Goal: Task Accomplishment & Management: Manage account settings

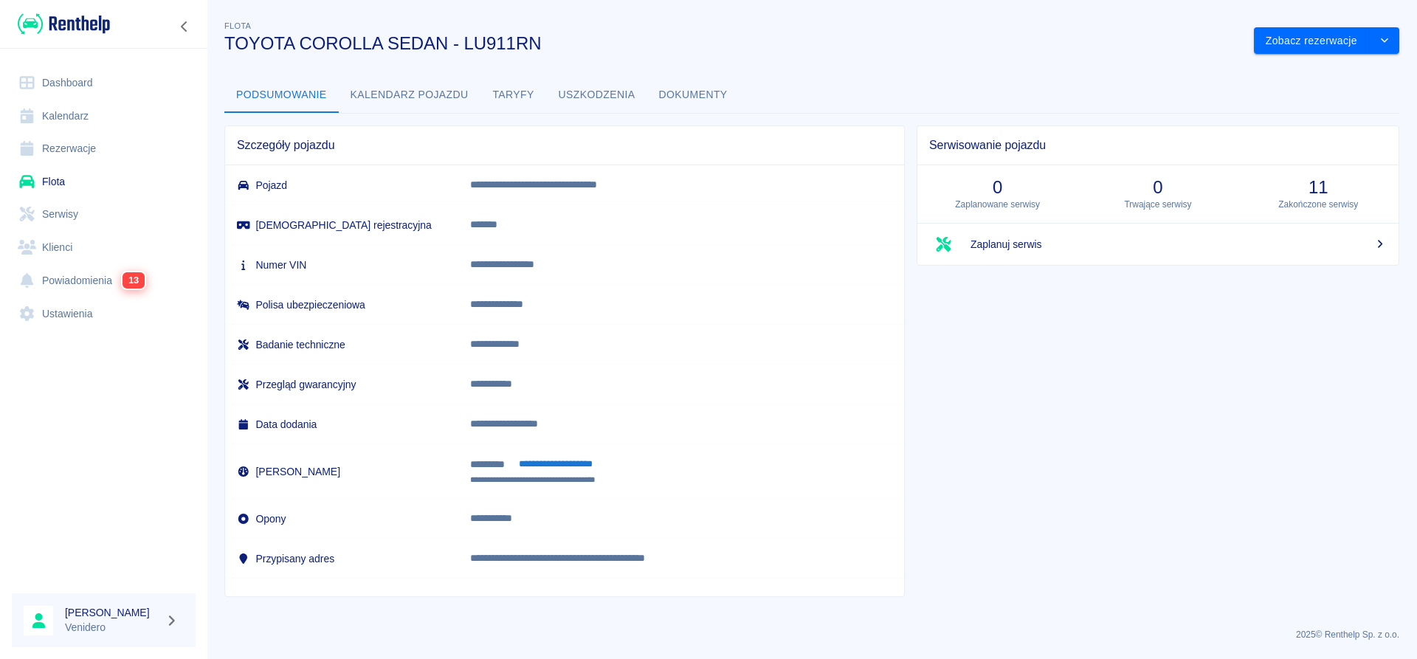
click at [704, 92] on button "Dokumenty" at bounding box center [693, 94] width 92 height 35
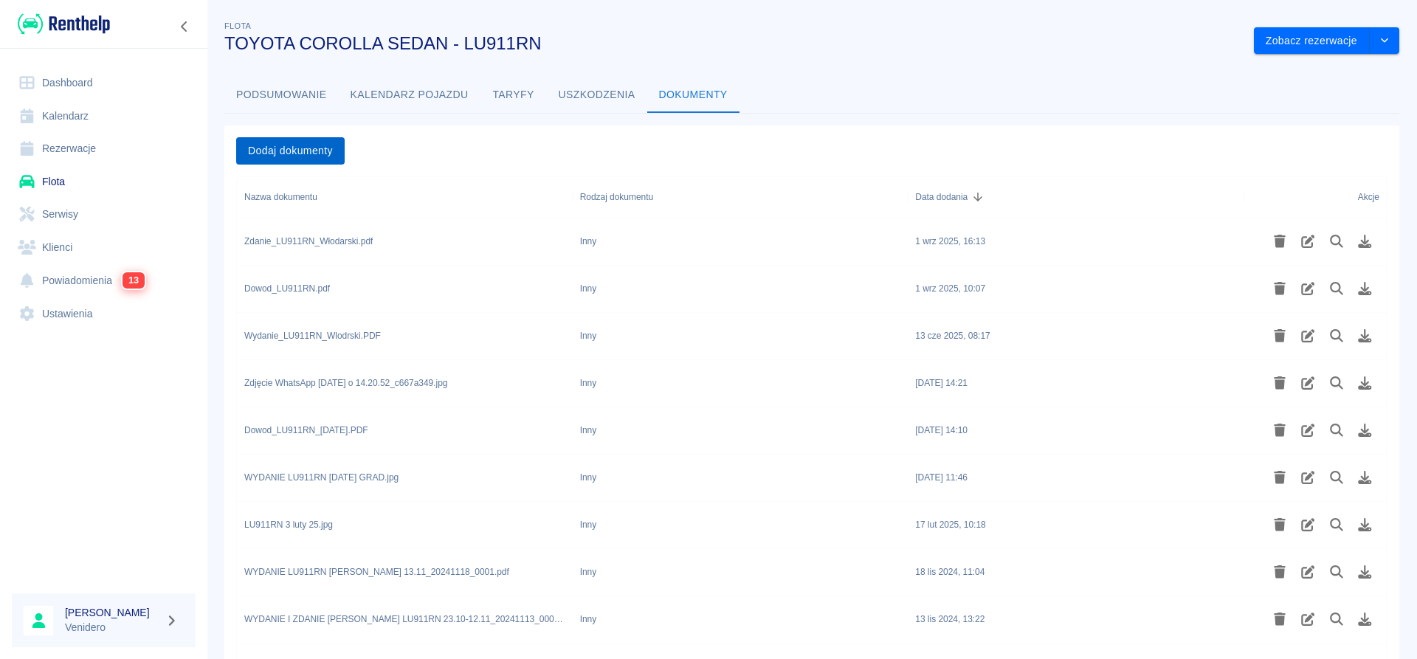
click at [321, 148] on button "Dodaj dokumenty" at bounding box center [290, 150] width 108 height 27
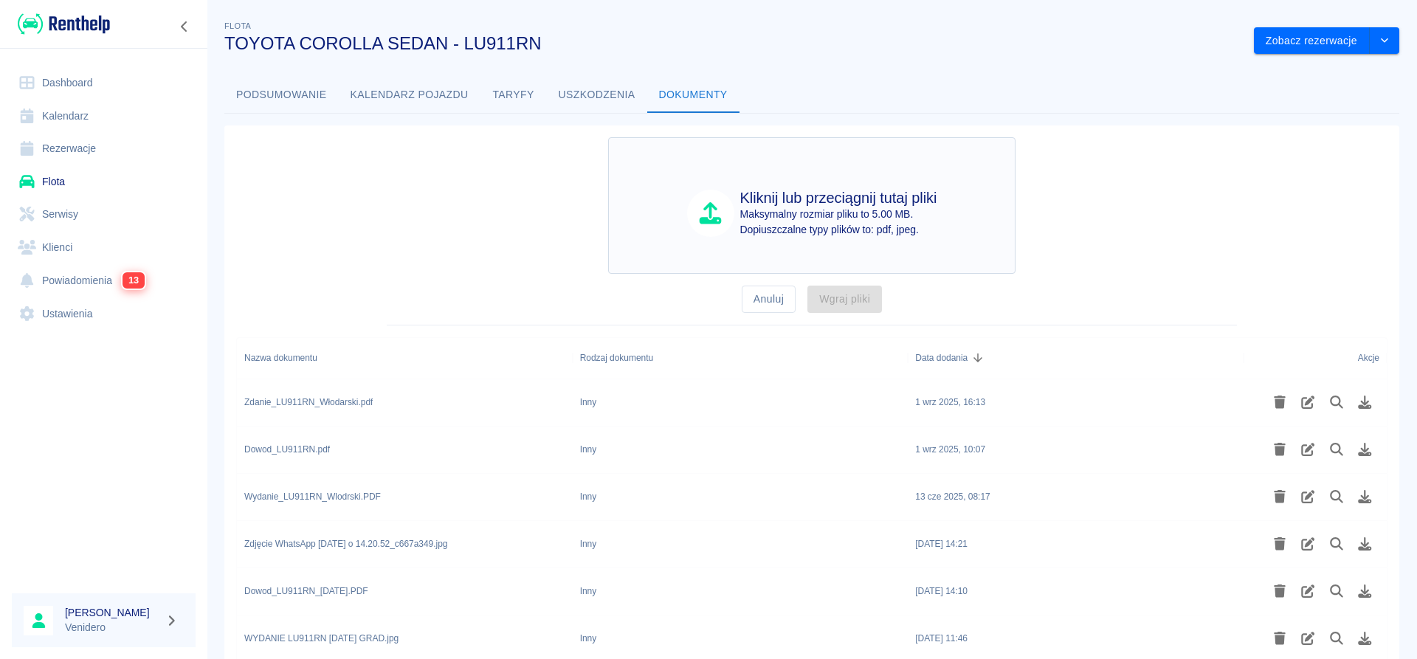
click at [832, 196] on h4 "Kliknij lub przeciągnij tutaj pliki" at bounding box center [838, 198] width 197 height 18
type input "C:\fakepath\Wydanie_LU911RN_GaluszkaT.pdf"
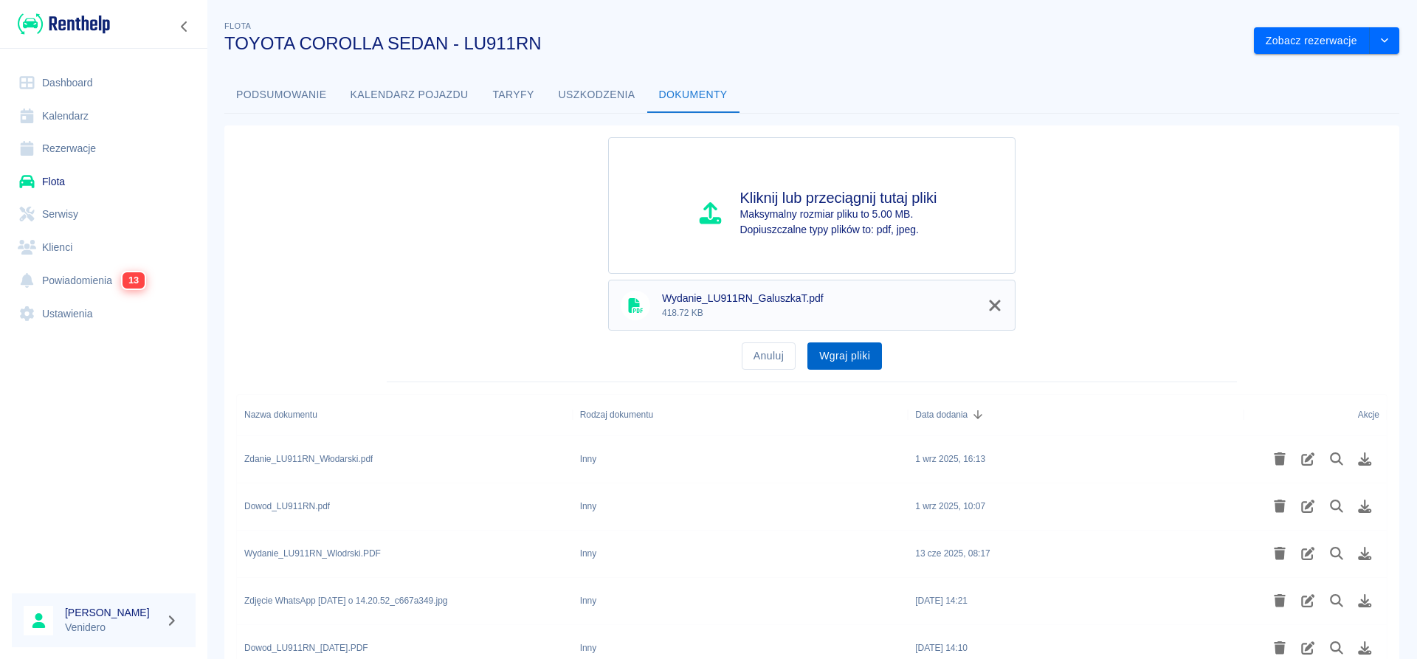
click at [850, 359] on button "Wgraj pliki" at bounding box center [844, 355] width 75 height 27
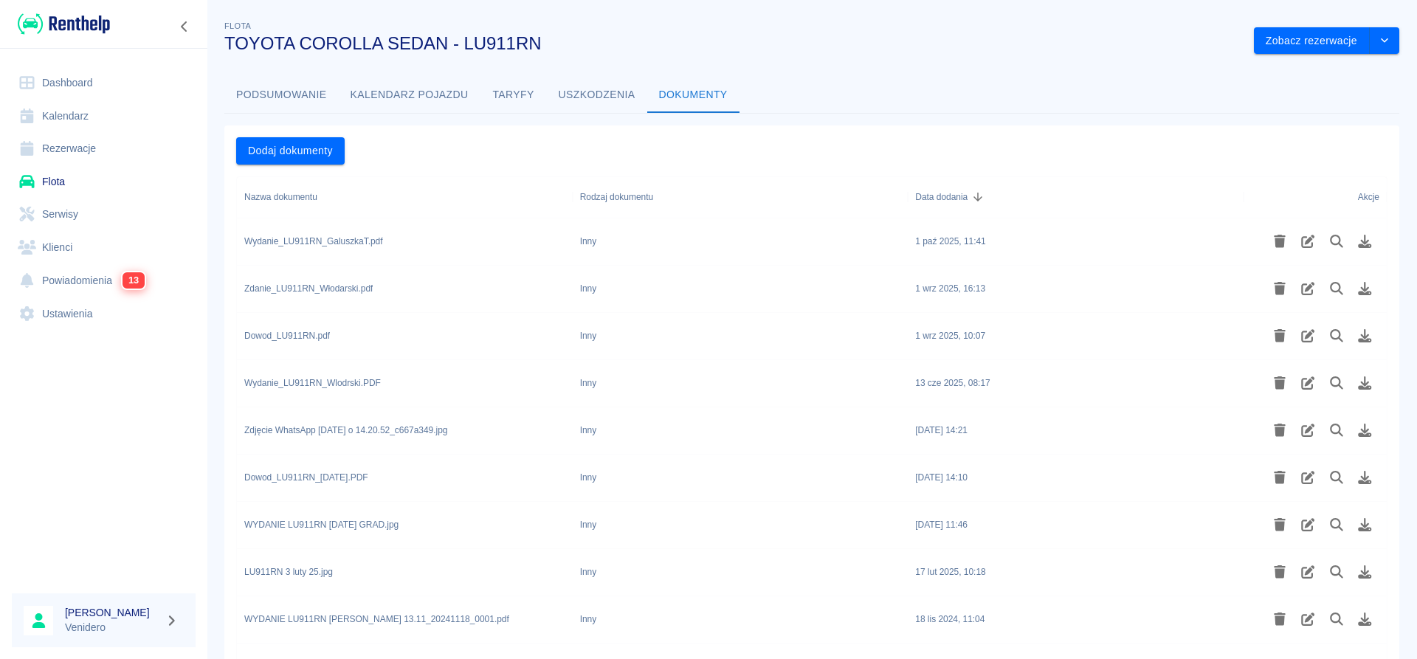
click at [69, 181] on link "Flota" at bounding box center [104, 181] width 184 height 33
